Goal: Task Accomplishment & Management: Manage account settings

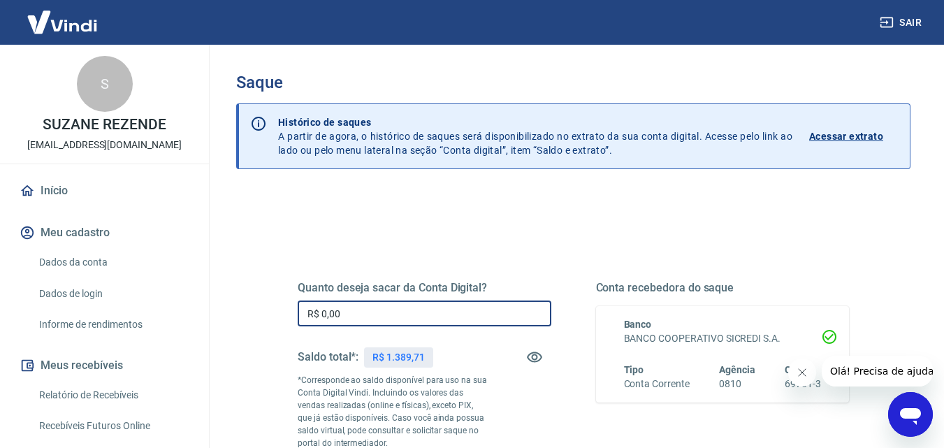
drag, startPoint x: 360, startPoint y: 314, endPoint x: 256, endPoint y: 328, distance: 104.9
click at [257, 328] on div "Quanto deseja sacar da Conta Digital? R$ 0,00 ​ Saldo total*: R$ 1.389,71 *Corr…" at bounding box center [573, 447] width 674 height 512
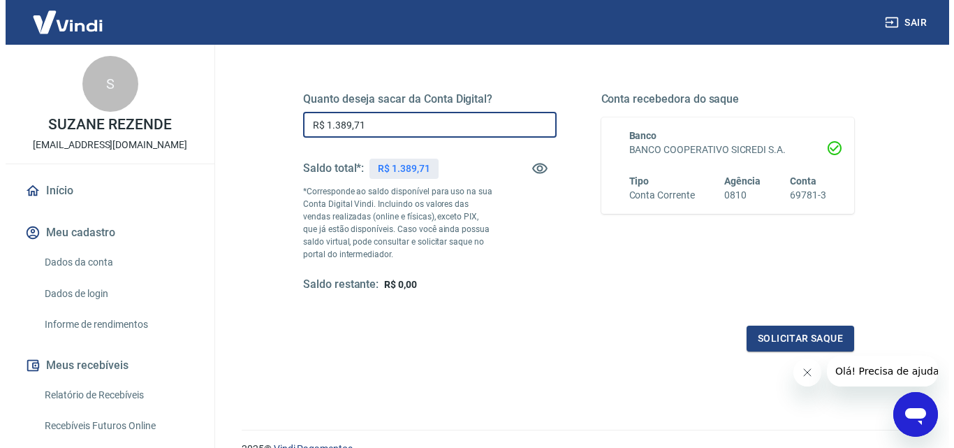
scroll to position [210, 0]
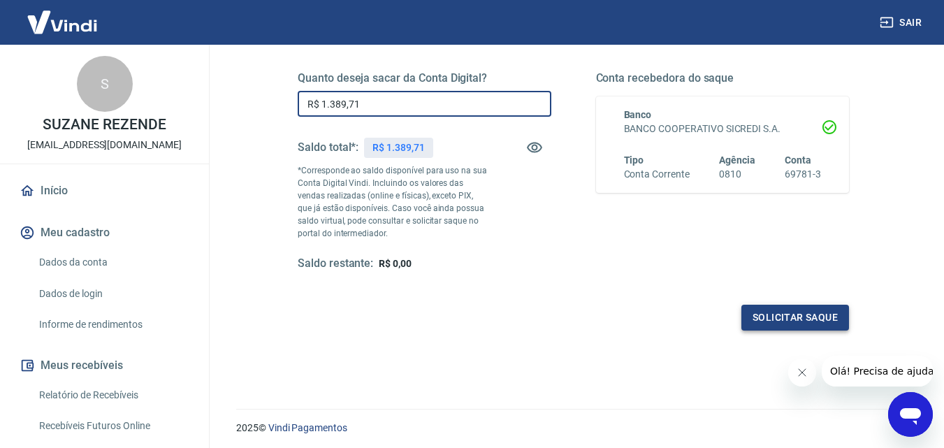
type input "R$ 1.389,71"
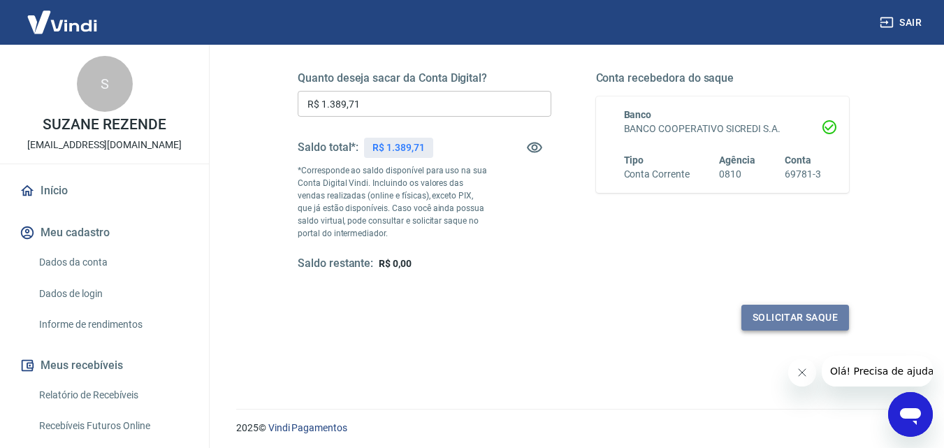
click at [792, 323] on button "Solicitar saque" at bounding box center [795, 318] width 108 height 26
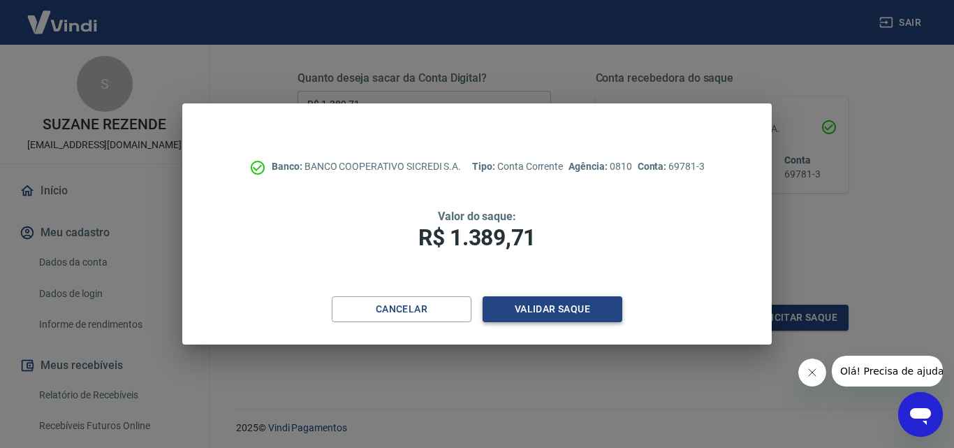
click at [564, 305] on button "Validar saque" at bounding box center [553, 309] width 140 height 26
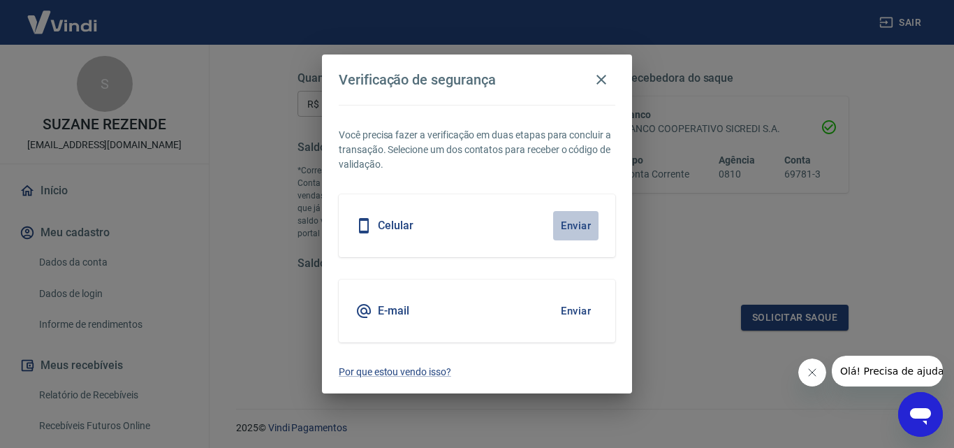
click at [578, 224] on button "Enviar" at bounding box center [575, 225] width 45 height 29
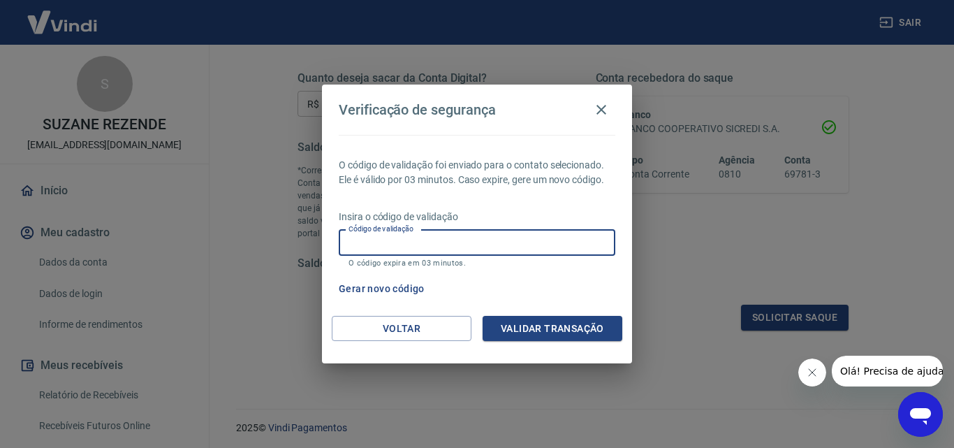
click at [416, 237] on div "Código de validação Código de validação O código expira em 03 minutos." at bounding box center [477, 249] width 277 height 38
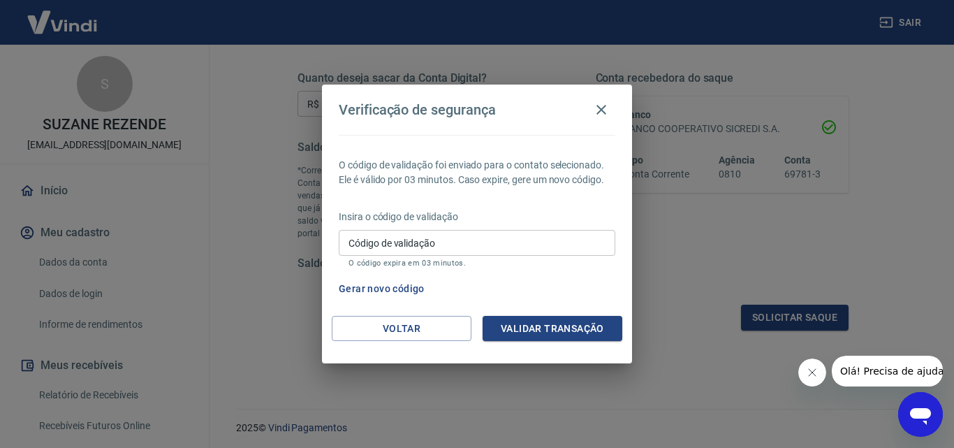
click at [530, 272] on div "O código de validação foi enviado para o contato selecionado. Ele é válido por …" at bounding box center [477, 225] width 310 height 181
click at [405, 281] on button "Gerar novo código" at bounding box center [381, 289] width 97 height 26
click at [420, 335] on button "Voltar" at bounding box center [402, 329] width 140 height 26
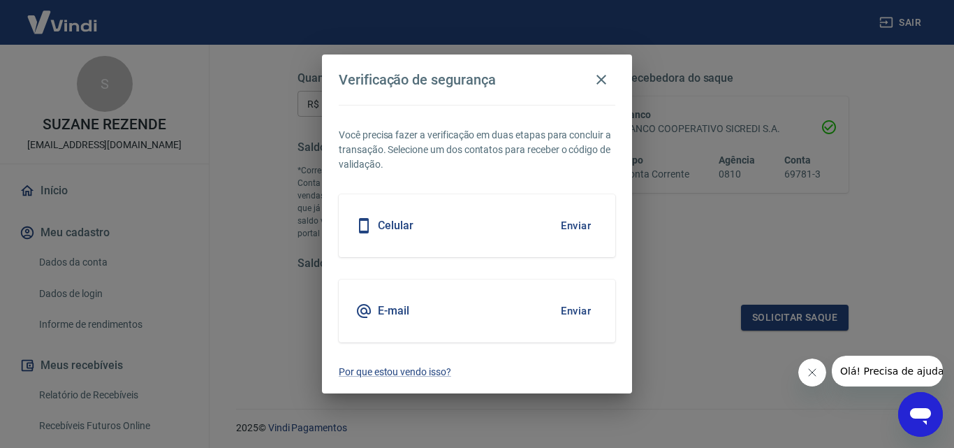
click at [599, 81] on icon "button" at bounding box center [602, 80] width 10 height 10
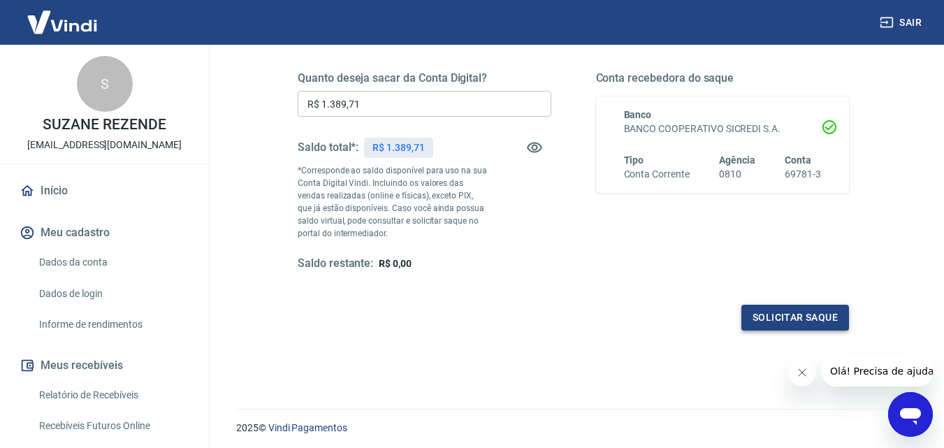
click at [784, 317] on button "Solicitar saque" at bounding box center [795, 318] width 108 height 26
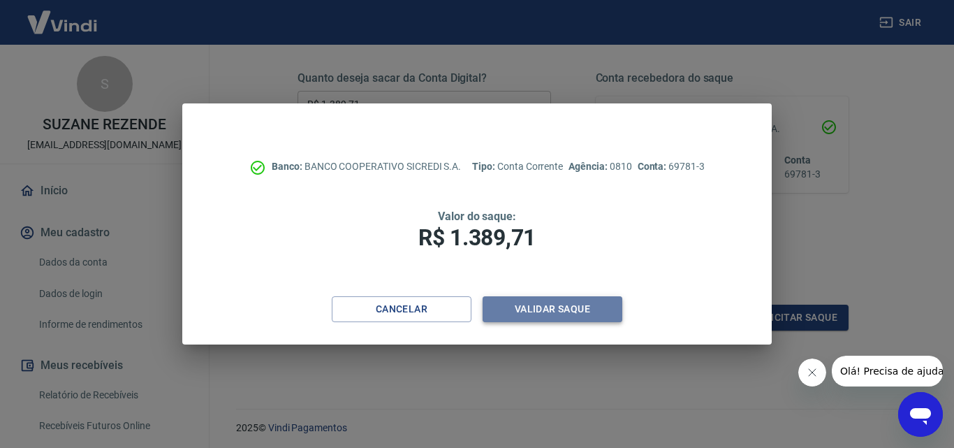
click at [571, 312] on button "Validar saque" at bounding box center [553, 309] width 140 height 26
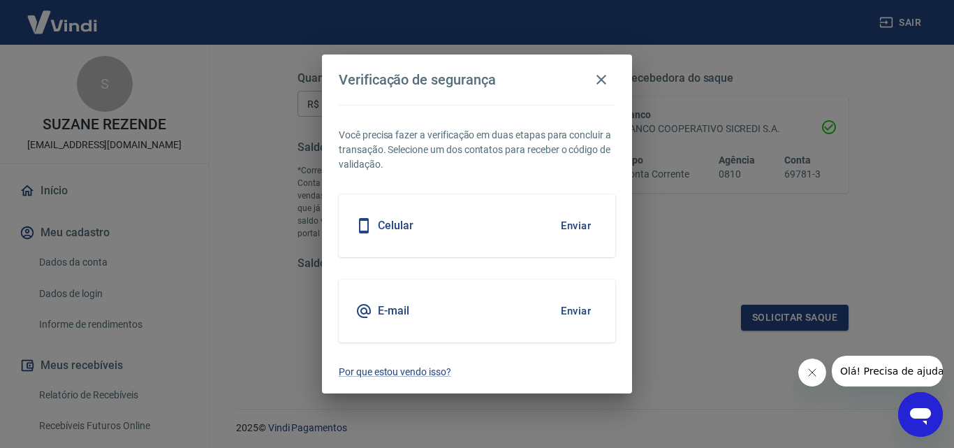
click at [575, 224] on button "Enviar" at bounding box center [575, 225] width 45 height 29
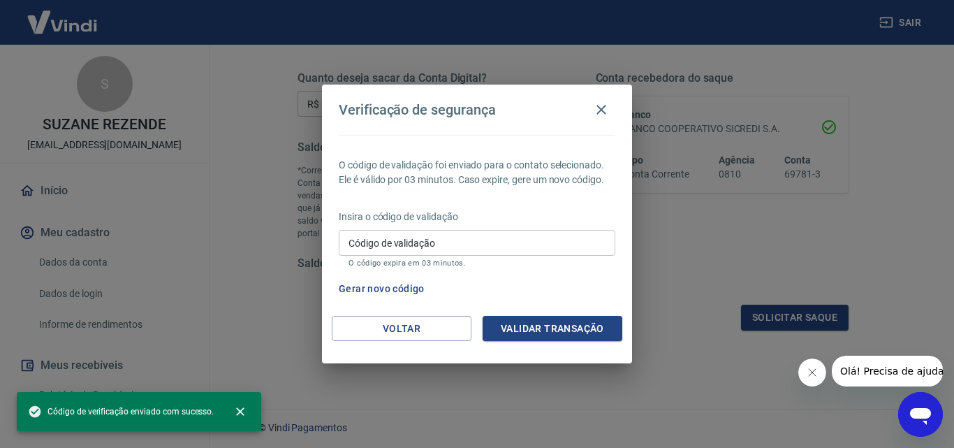
click at [402, 249] on input "Código de validação" at bounding box center [477, 243] width 277 height 26
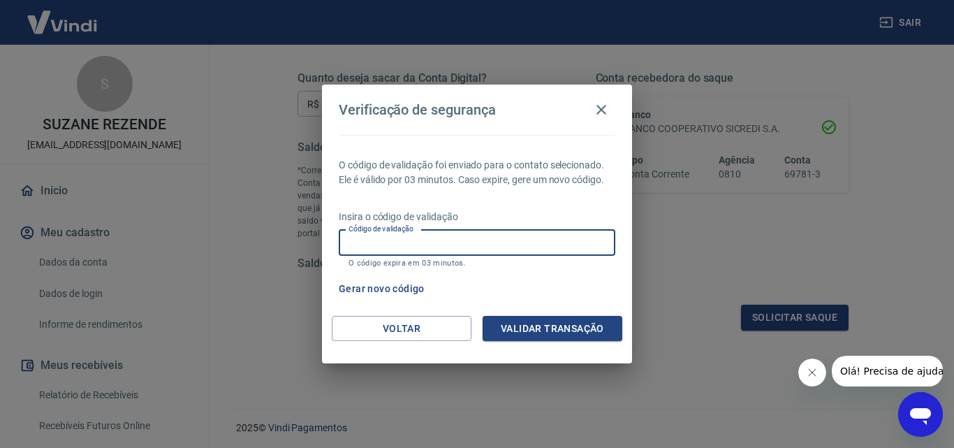
click at [574, 129] on h2 "Verificação de segurança" at bounding box center [477, 110] width 310 height 50
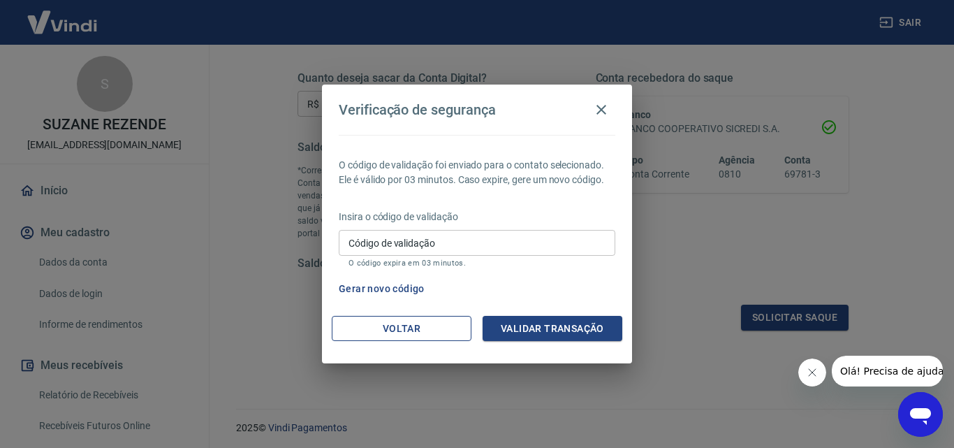
click at [434, 330] on button "Voltar" at bounding box center [402, 329] width 140 height 26
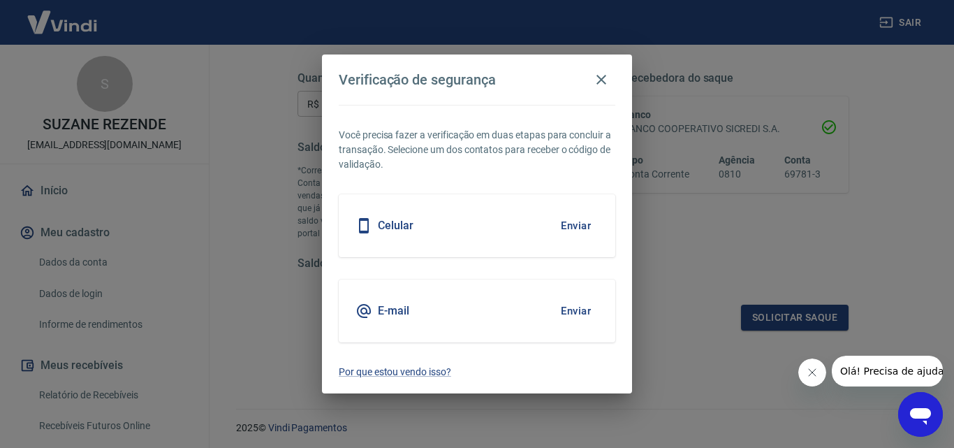
click at [587, 308] on button "Enviar" at bounding box center [575, 310] width 45 height 29
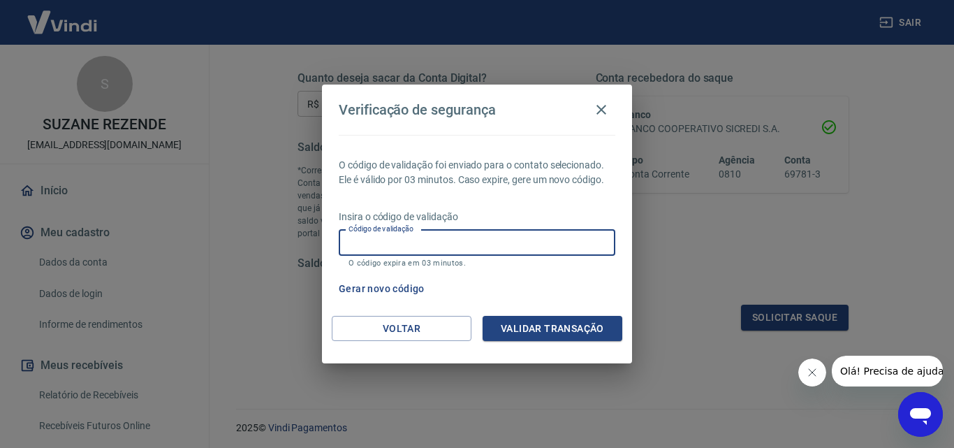
click at [409, 239] on input "Código de validação" at bounding box center [477, 243] width 277 height 26
type input "138861"
click at [554, 338] on button "Validar transação" at bounding box center [553, 329] width 140 height 26
